Goal: Find specific fact: Find specific fact

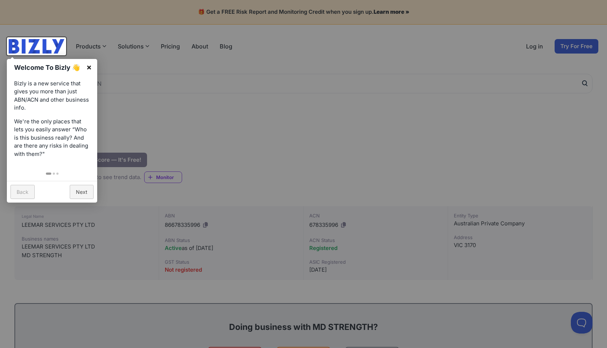
click at [90, 68] on link "×" at bounding box center [89, 67] width 16 height 16
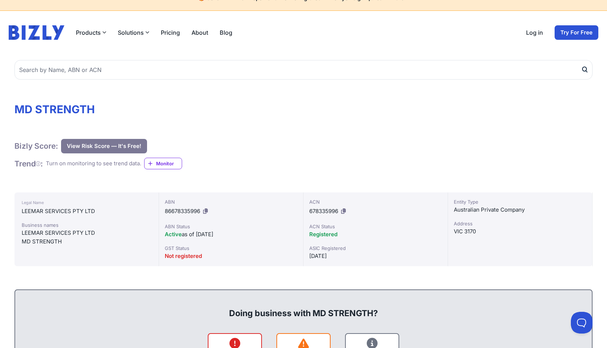
scroll to position [17, 0]
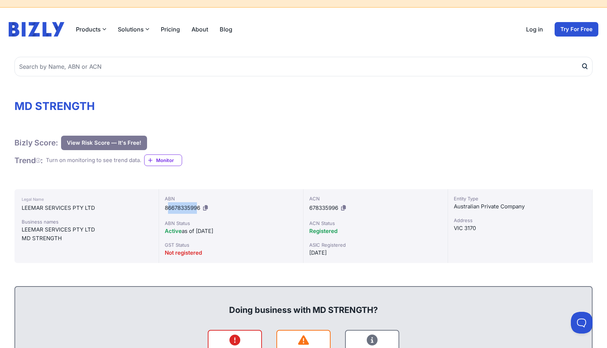
drag, startPoint x: 167, startPoint y: 207, endPoint x: 196, endPoint y: 207, distance: 29.6
click at [197, 207] on span "86678335996" at bounding box center [182, 207] width 35 height 7
drag, startPoint x: 164, startPoint y: 208, endPoint x: 200, endPoint y: 209, distance: 35.8
click at [200, 209] on div "ABN 86678335996 ABN Status Active as of [DATE] GST Status Not registered" at bounding box center [231, 226] width 145 height 74
copy span "86678335996"
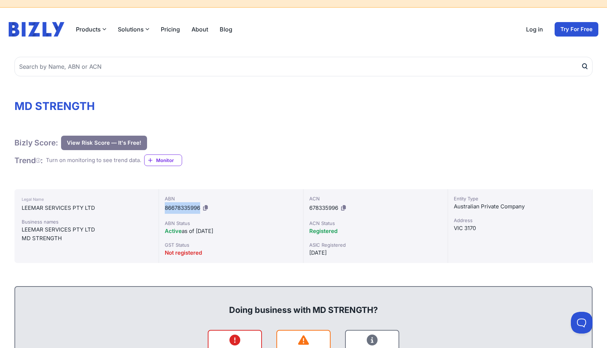
click at [180, 203] on div "ABN 86678335996" at bounding box center [231, 204] width 133 height 19
drag, startPoint x: 165, startPoint y: 206, endPoint x: 200, endPoint y: 206, distance: 34.7
click at [200, 206] on span "86678335996" at bounding box center [182, 207] width 35 height 7
copy span "86678335996"
